Goal: Check status: Check status

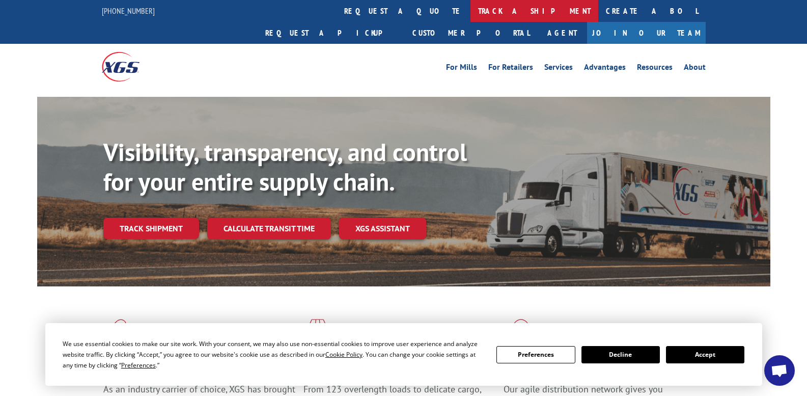
click at [470, 13] on link "track a shipment" at bounding box center [534, 11] width 128 height 22
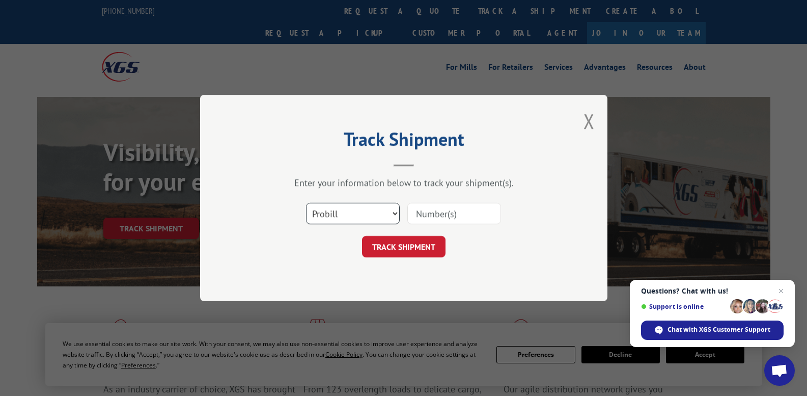
click at [368, 216] on select "Select category... Probill BOL PO" at bounding box center [353, 213] width 94 height 21
select select "bol"
click at [306, 203] on select "Select category... Probill BOL PO" at bounding box center [353, 213] width 94 height 21
click at [448, 212] on input at bounding box center [454, 213] width 94 height 21
type input "396390"
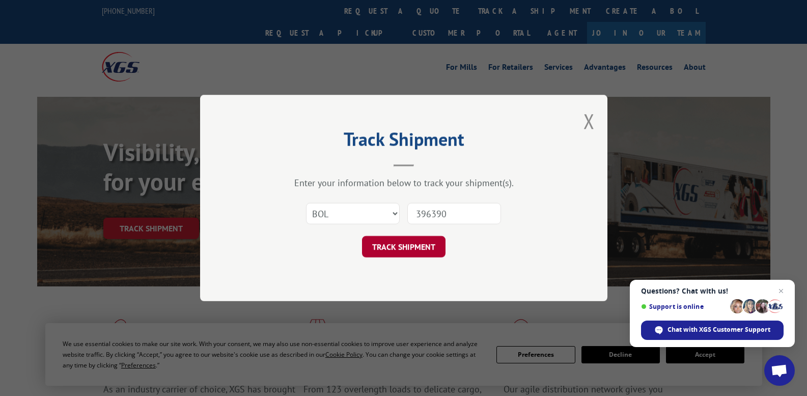
click at [385, 244] on button "TRACK SHIPMENT" at bounding box center [403, 246] width 83 height 21
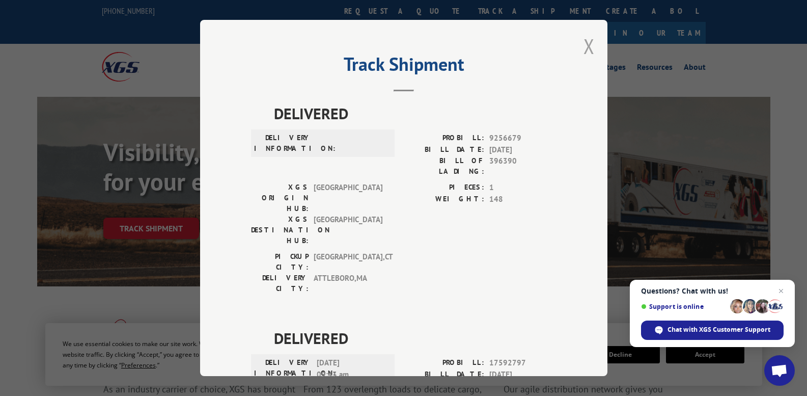
click at [584, 43] on button "Close modal" at bounding box center [588, 46] width 11 height 27
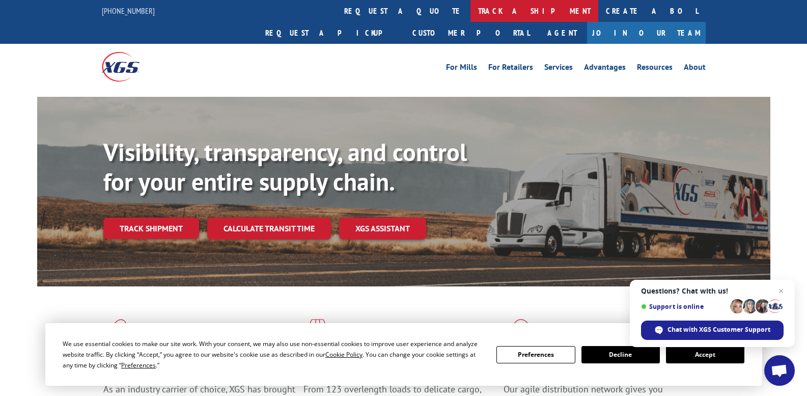
click at [470, 14] on link "track a shipment" at bounding box center [534, 11] width 128 height 22
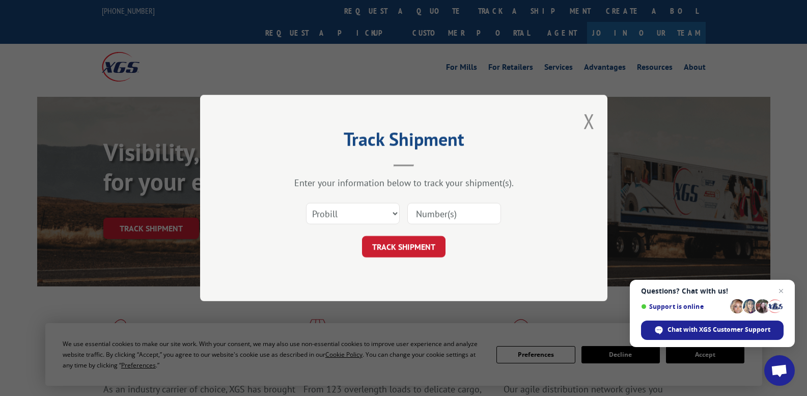
click at [434, 215] on input at bounding box center [454, 213] width 94 height 21
type input "17592797"
click button "TRACK SHIPMENT" at bounding box center [403, 246] width 83 height 21
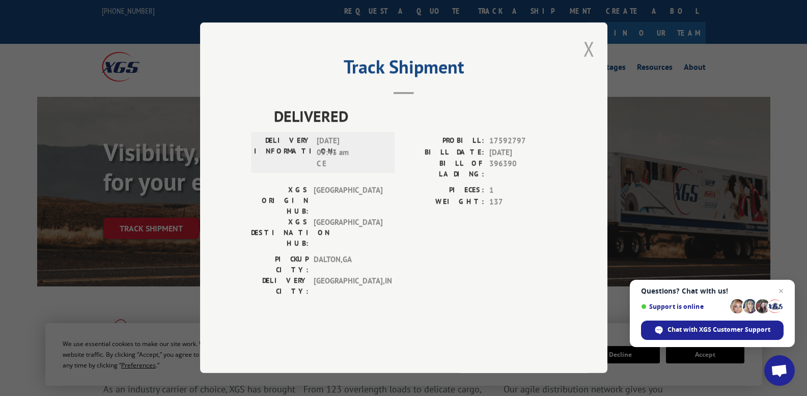
click at [586, 62] on button "Close modal" at bounding box center [588, 48] width 11 height 27
